Goal: Check status: Check status

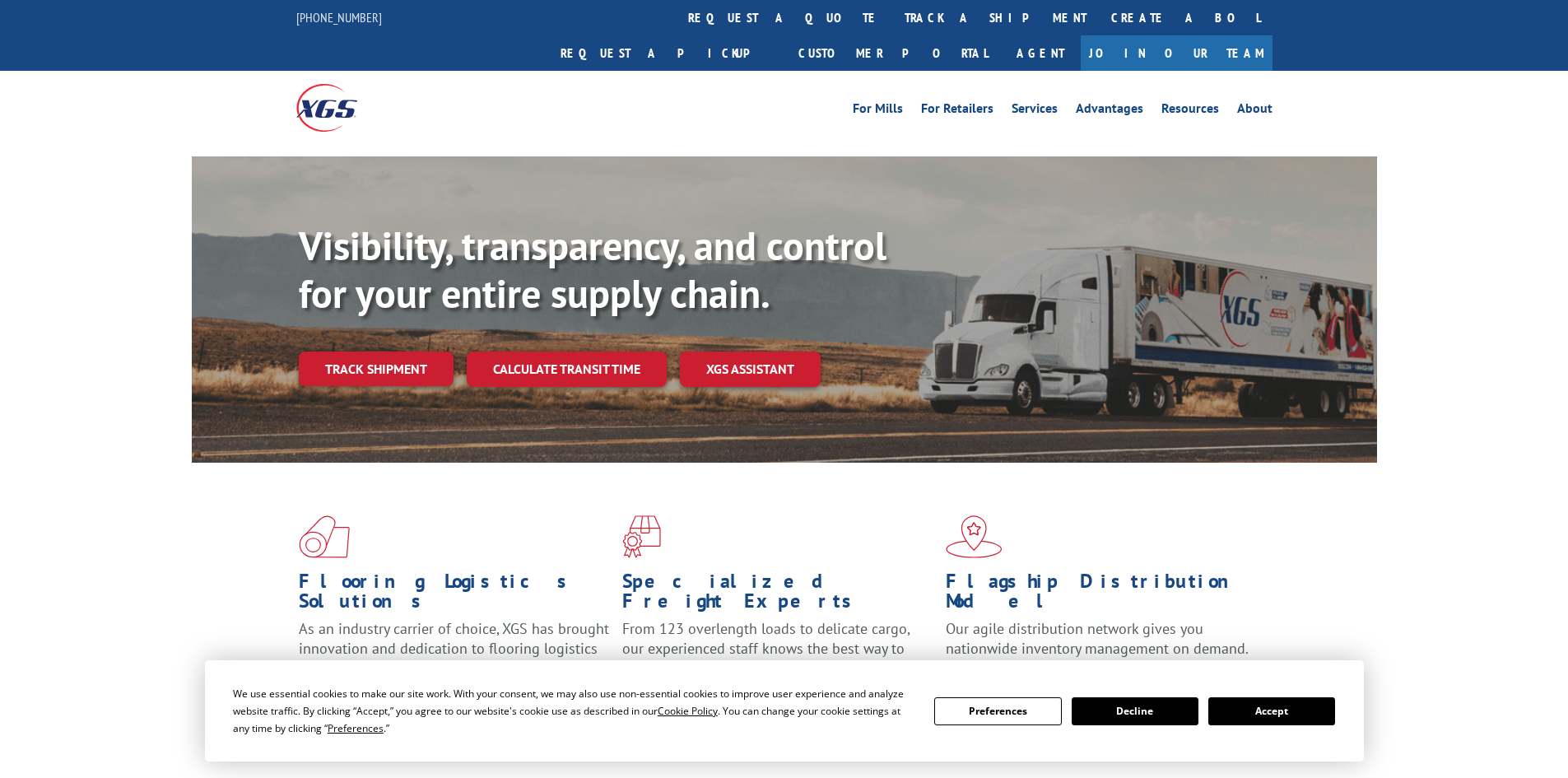
click at [1247, 706] on button "Accept" at bounding box center [1271, 711] width 126 height 28
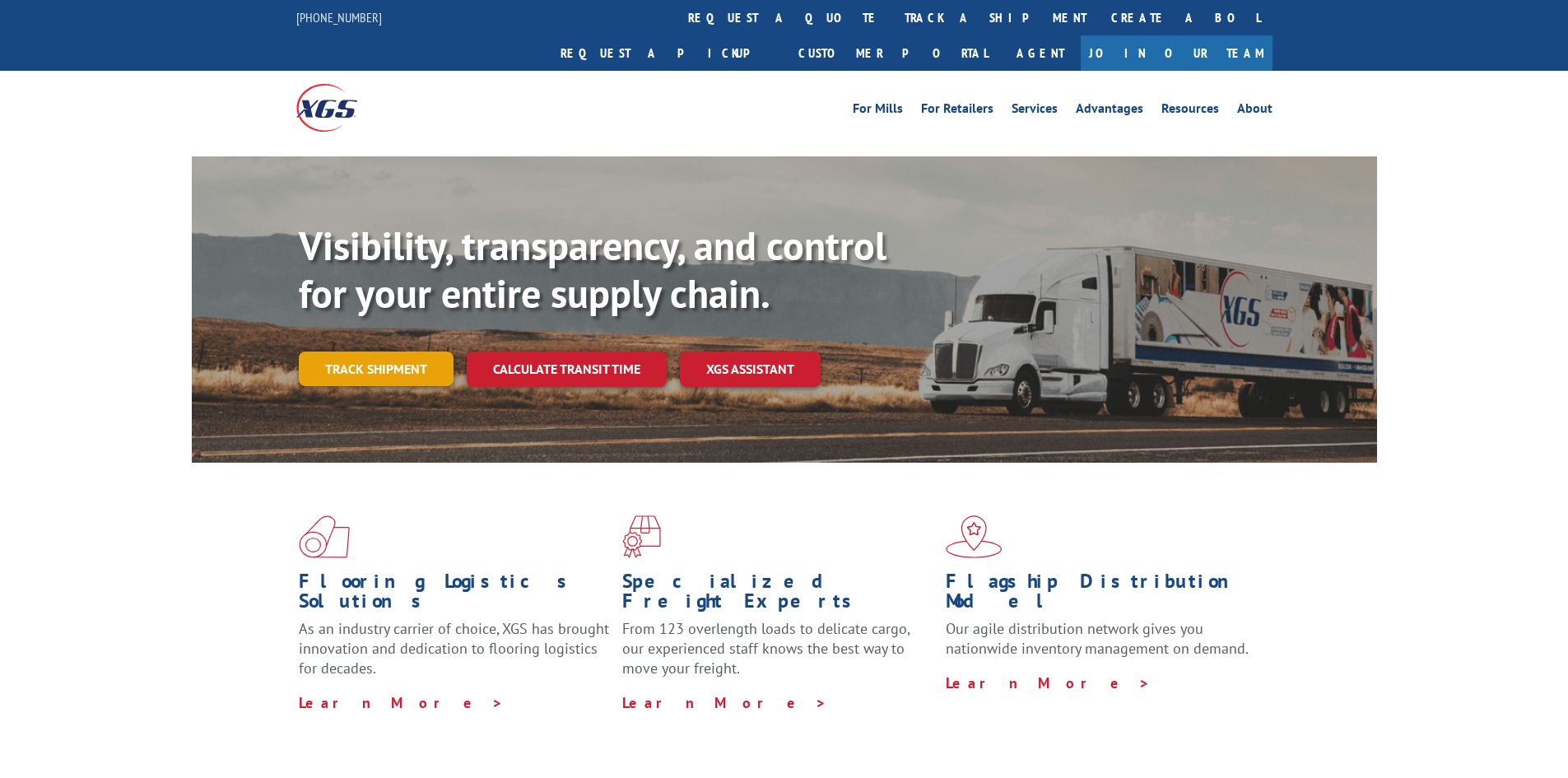
click at [358, 352] on link "Track shipment" at bounding box center [376, 369] width 155 height 35
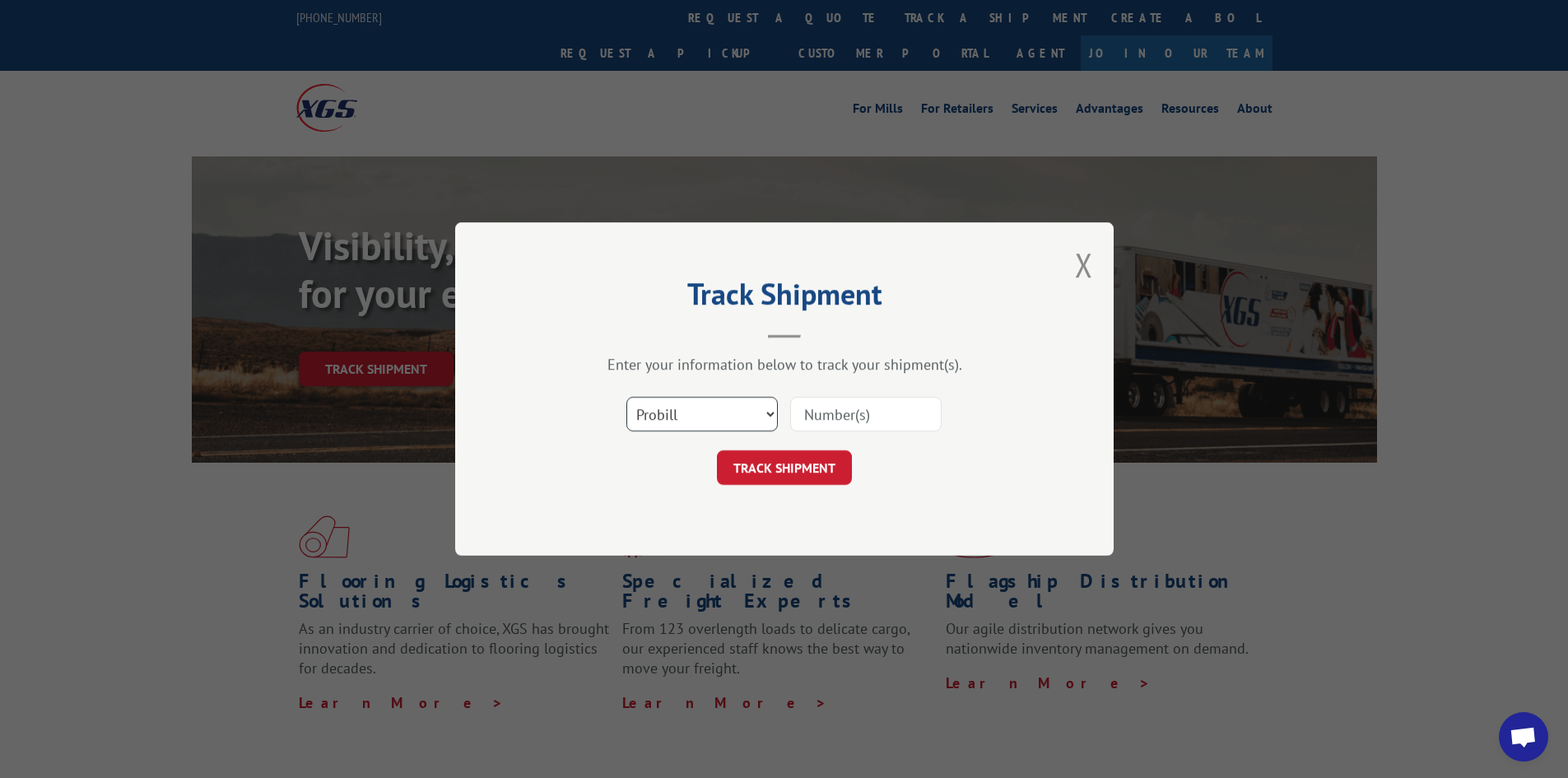
click at [687, 420] on select "Select category... Probill BOL PO" at bounding box center [701, 414] width 152 height 35
select select "bol"
click at [626, 397] on select "Select category... Probill BOL PO" at bounding box center [701, 414] width 152 height 35
click at [825, 413] on input at bounding box center [866, 414] width 152 height 35
paste input "6010671"
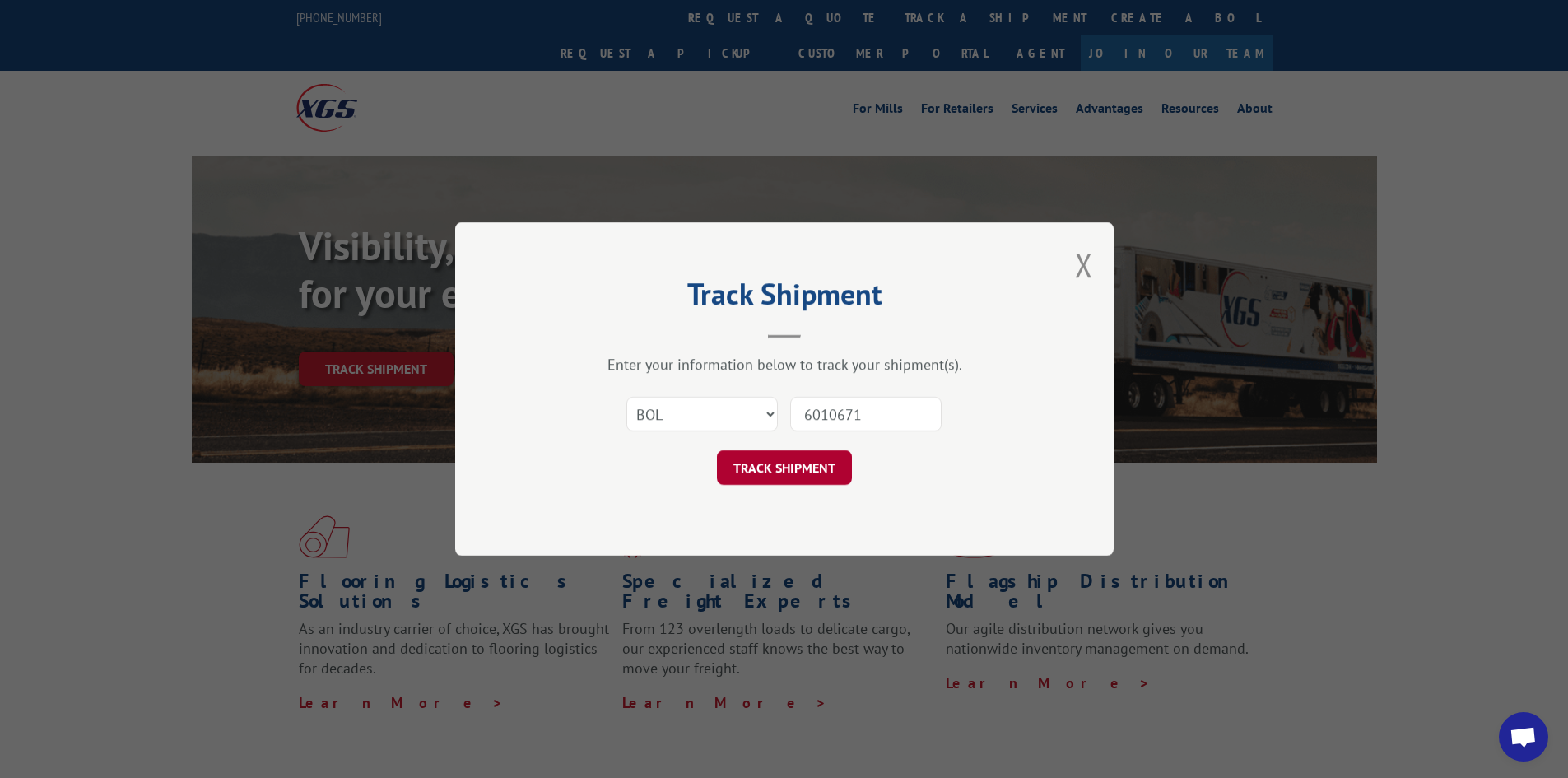
type input "6010671"
click at [794, 471] on button "TRACK SHIPMENT" at bounding box center [784, 467] width 135 height 35
